Goal: Task Accomplishment & Management: Use online tool/utility

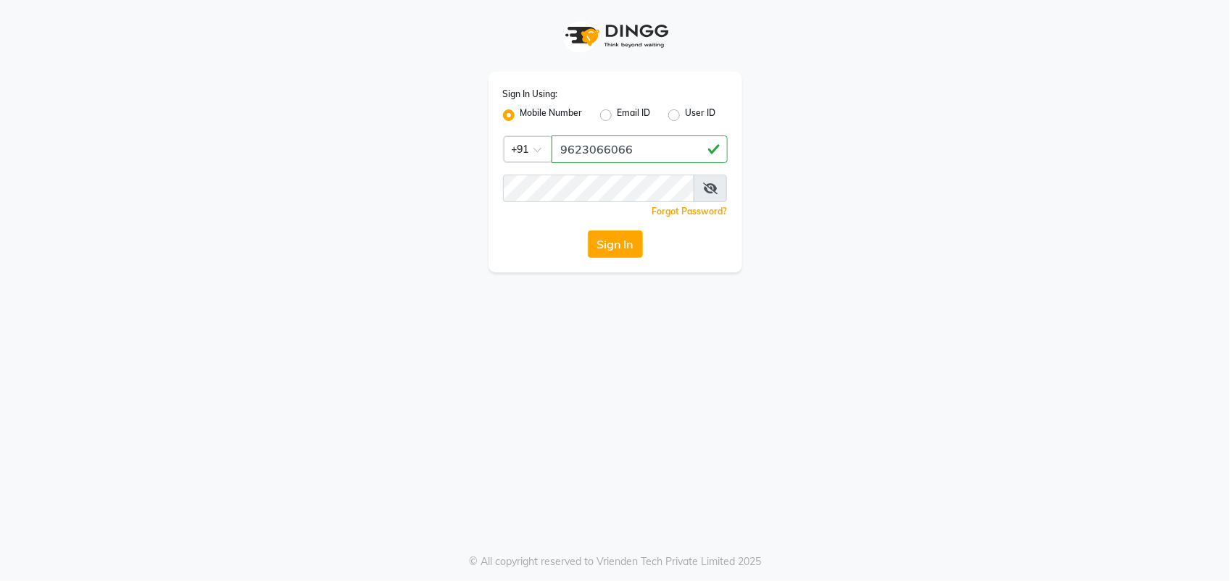
type input "9623066066"
click at [605, 243] on button "Sign In" at bounding box center [615, 244] width 55 height 28
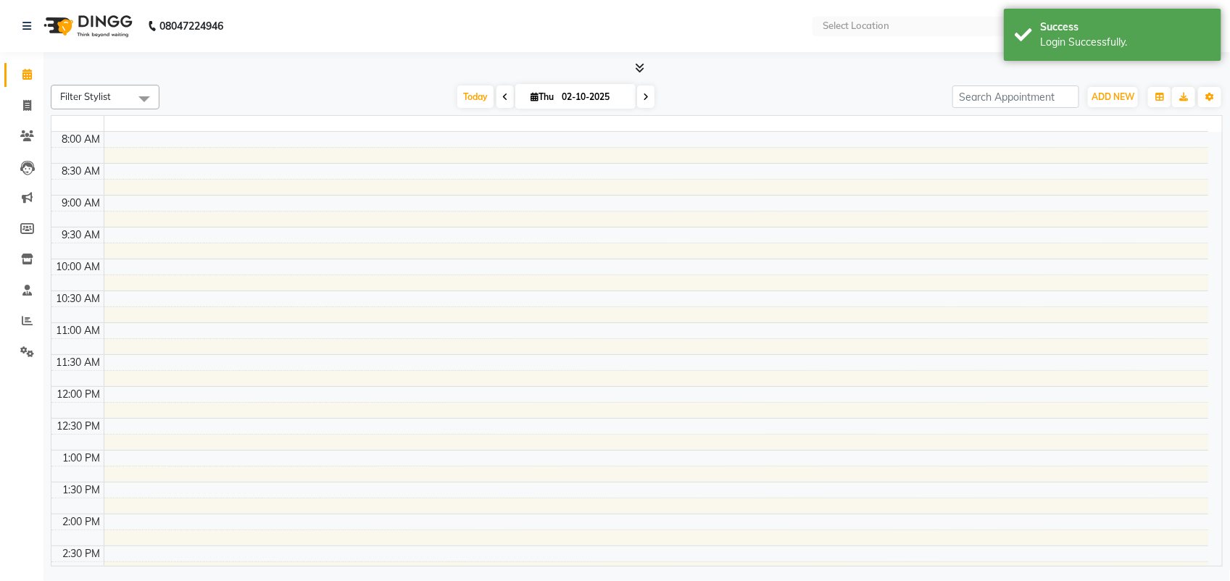
select select "en"
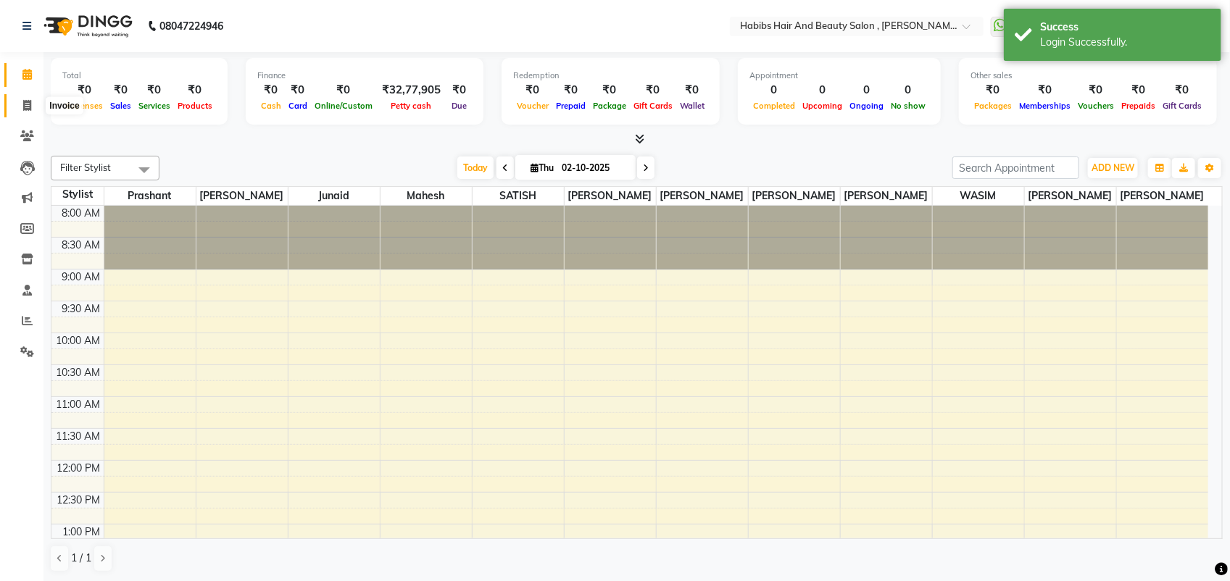
click at [24, 107] on icon at bounding box center [27, 105] width 8 height 11
select select "service"
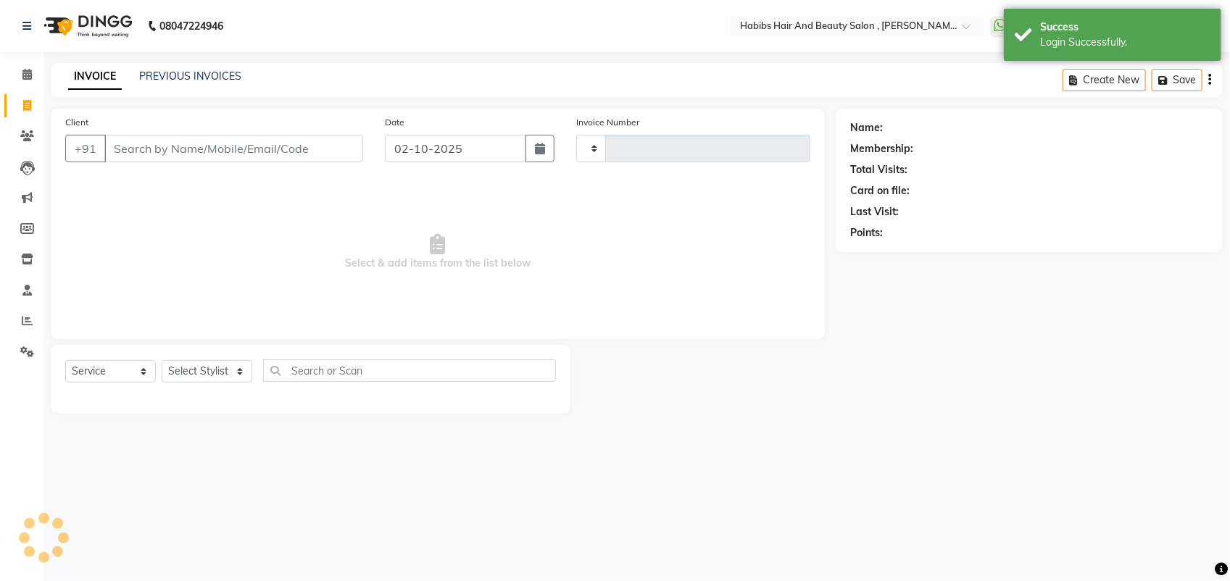
type input "6060"
select select "3814"
click at [154, 158] on input "Client" at bounding box center [233, 149] width 259 height 28
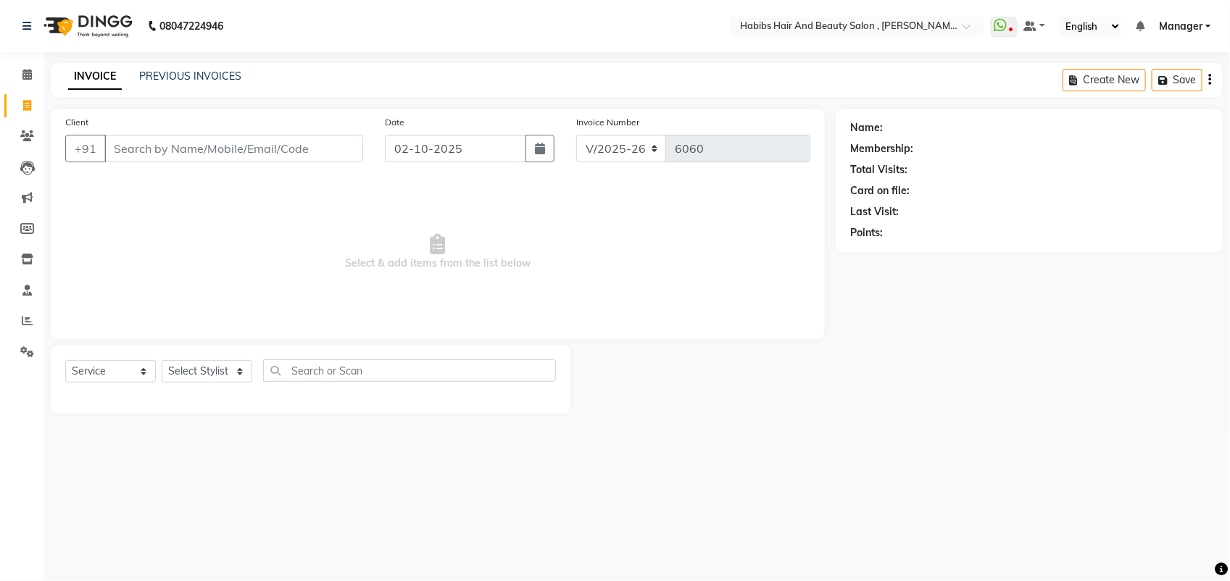
click at [141, 157] on input "Client" at bounding box center [233, 149] width 259 height 28
